Goal: Find specific page/section: Find specific page/section

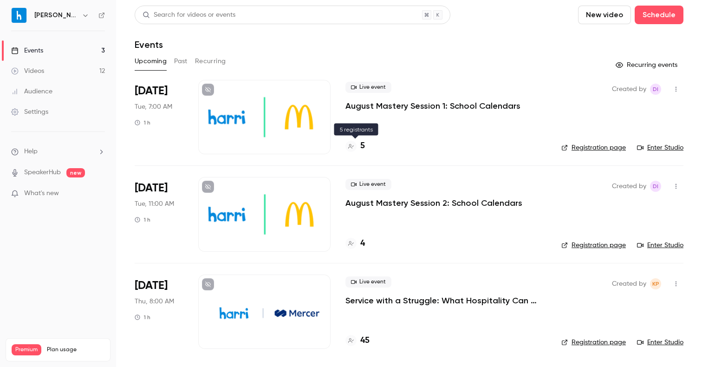
click at [359, 148] on div "5" at bounding box center [354, 146] width 19 height 13
click at [360, 146] on h4 "6" at bounding box center [362, 146] width 5 height 13
click at [359, 242] on div "5" at bounding box center [354, 243] width 19 height 13
click at [362, 207] on p "August Mastery Session 2: School Calendars" at bounding box center [433, 202] width 177 height 11
click at [362, 246] on h4 "5" at bounding box center [362, 243] width 5 height 13
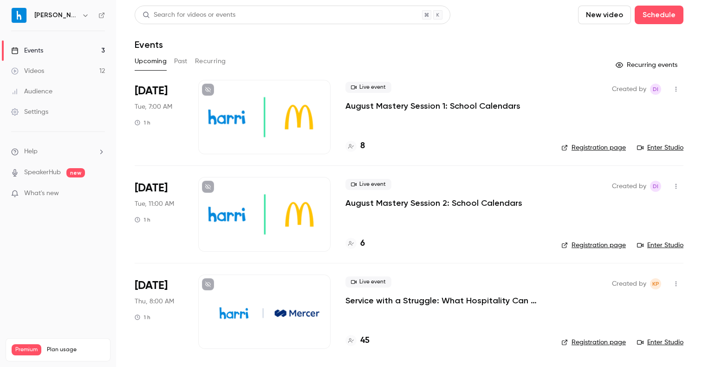
click at [360, 245] on h4 "6" at bounding box center [362, 243] width 5 height 13
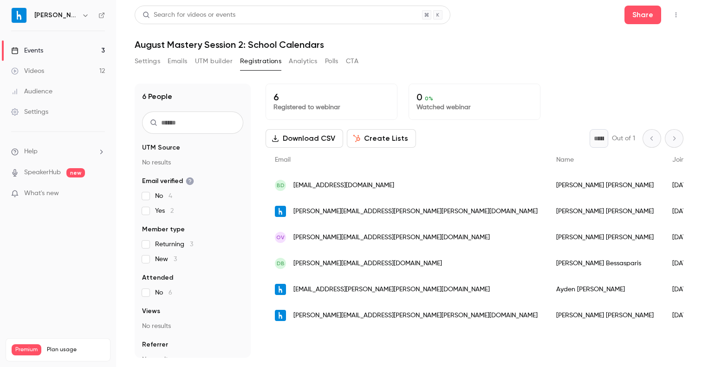
click at [141, 58] on button "Settings" at bounding box center [148, 61] width 26 height 15
